Goal: Communication & Community: Participate in discussion

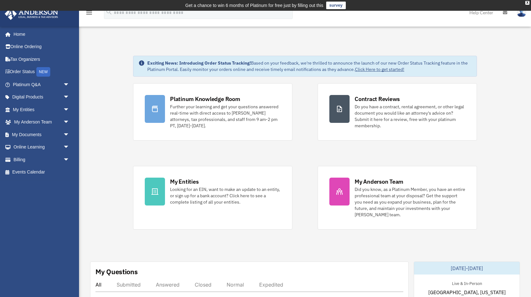
click at [521, 16] on img at bounding box center [521, 12] width 9 height 9
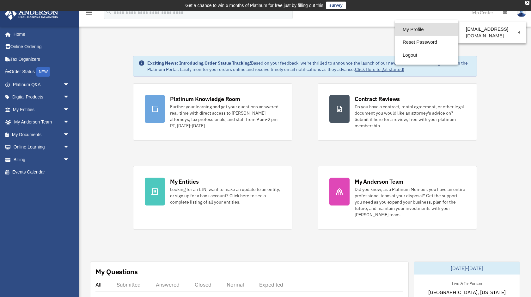
click at [431, 29] on link "My Profile" at bounding box center [426, 29] width 63 height 13
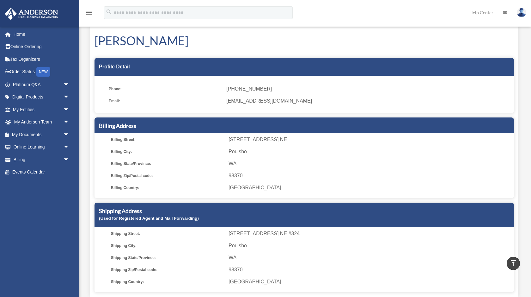
scroll to position [15, 0]
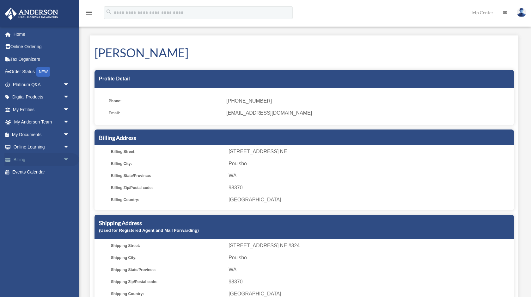
click at [65, 155] on span "arrow_drop_down" at bounding box center [69, 159] width 13 height 13
click at [90, 13] on icon "menu" at bounding box center [89, 13] width 8 height 8
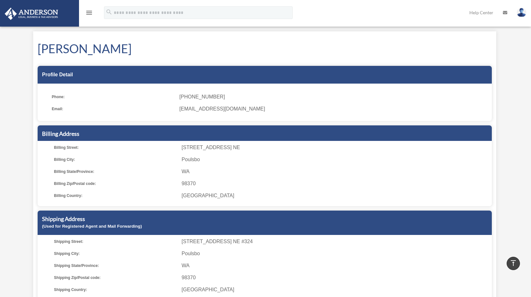
scroll to position [0, 0]
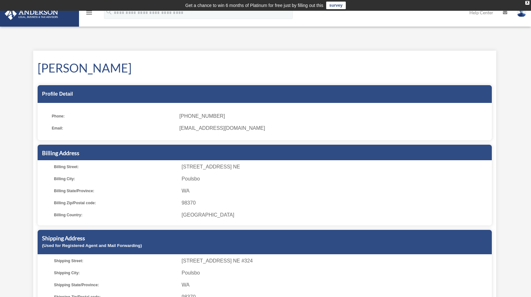
click at [89, 12] on icon "menu" at bounding box center [89, 13] width 8 height 8
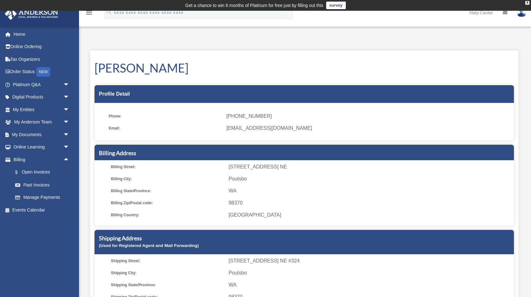
click at [507, 14] on icon at bounding box center [505, 12] width 4 height 4
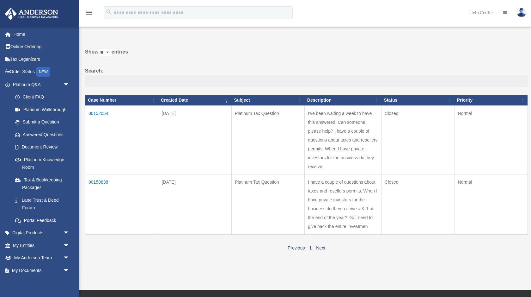
scroll to position [30, 0]
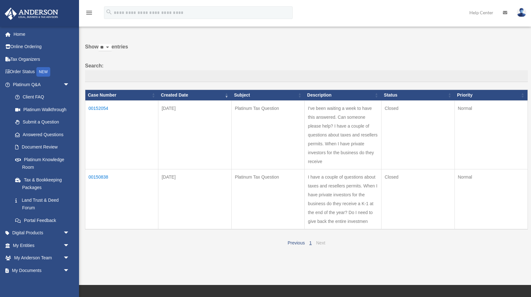
click at [322, 241] on link "Next" at bounding box center [320, 242] width 9 height 5
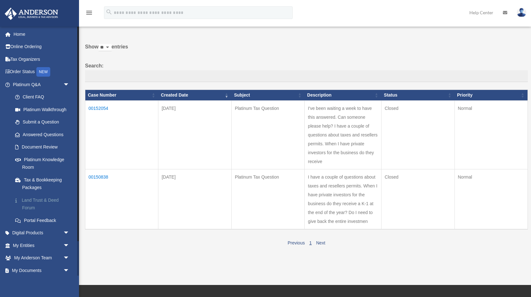
click at [47, 196] on link "Land Trust & Deed Forum" at bounding box center [44, 204] width 70 height 20
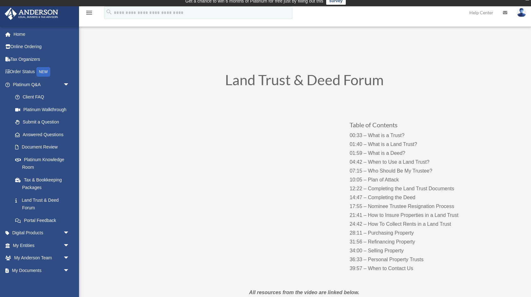
scroll to position [7, 0]
